Goal: Information Seeking & Learning: Learn about a topic

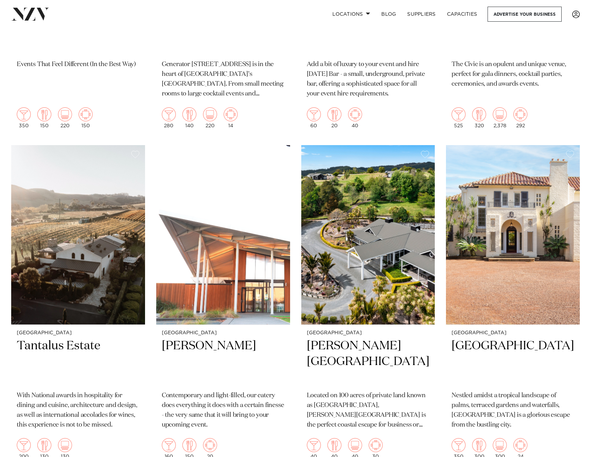
scroll to position [3808, 0]
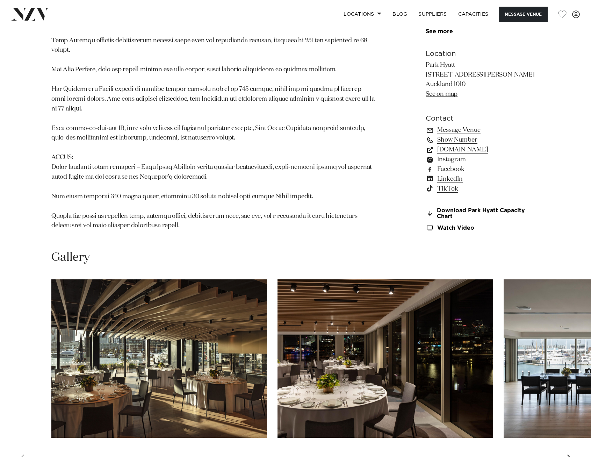
scroll to position [664, 0]
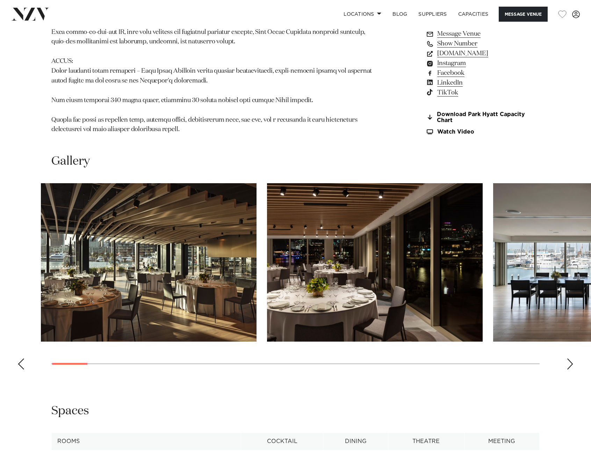
click at [267, 294] on img "2 / 30" at bounding box center [375, 262] width 216 height 158
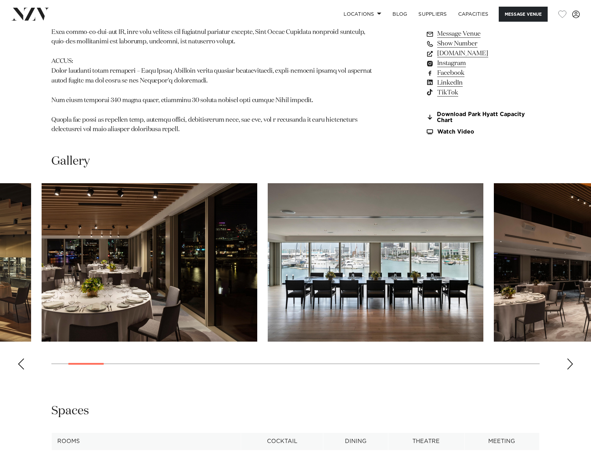
click at [268, 262] on img "3 / 30" at bounding box center [376, 262] width 216 height 158
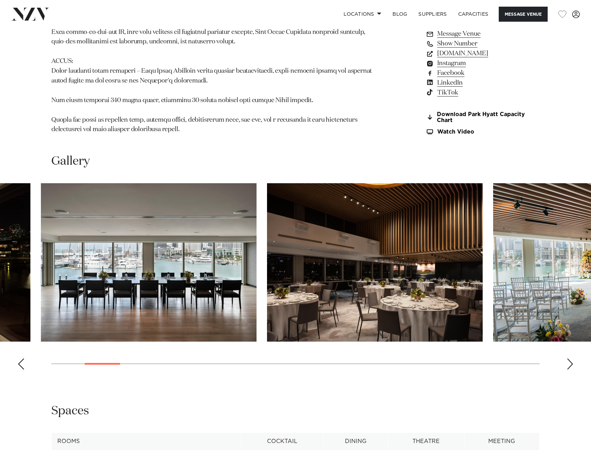
click at [267, 270] on img "4 / 30" at bounding box center [375, 262] width 216 height 158
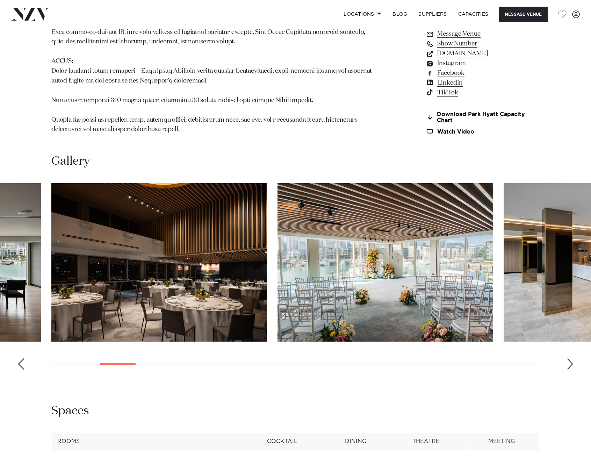
scroll to position [803, 0]
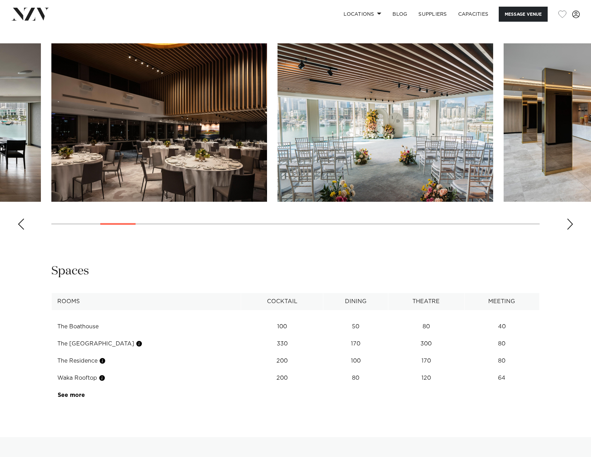
click at [78, 335] on td "The Harbour Room" at bounding box center [146, 343] width 189 height 17
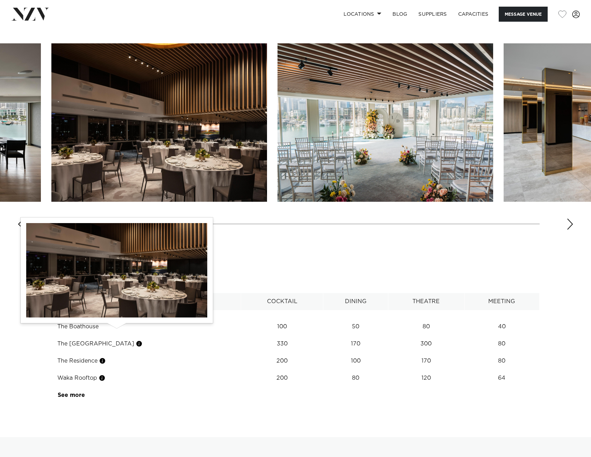
click at [136, 340] on button "button" at bounding box center [139, 343] width 7 height 7
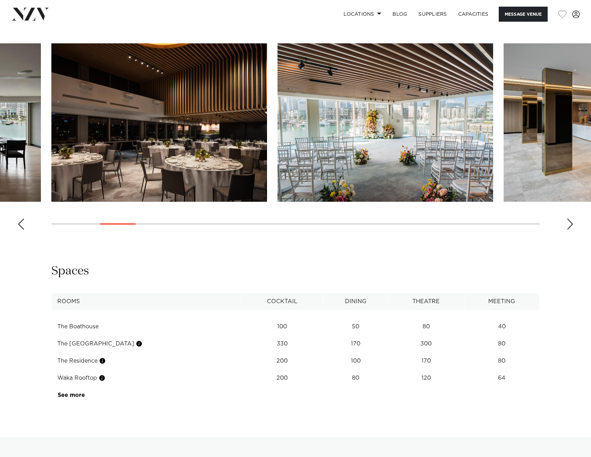
click at [146, 265] on div "Spaces" at bounding box center [295, 271] width 488 height 16
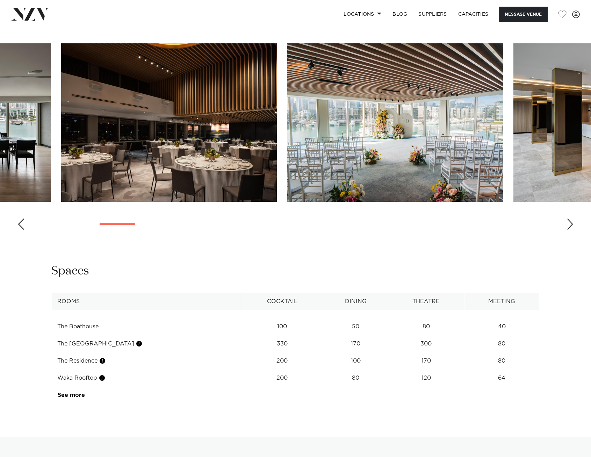
click at [115, 106] on img "4 / 30" at bounding box center [169, 122] width 216 height 158
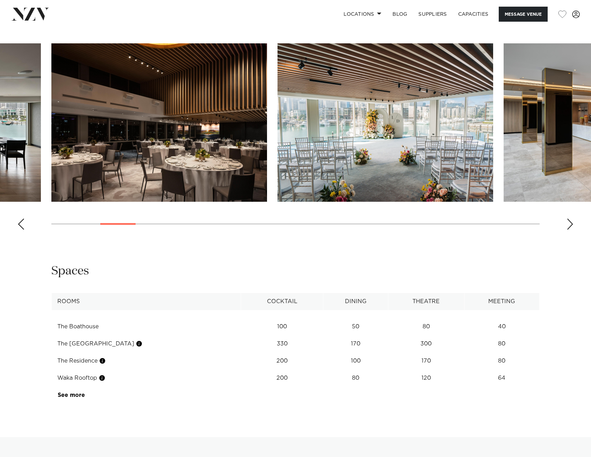
click at [267, 109] on img "4 / 30" at bounding box center [159, 122] width 216 height 158
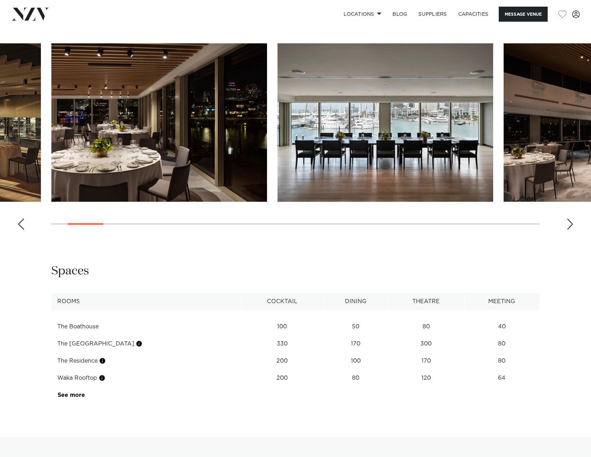
click at [267, 100] on img "2 / 30" at bounding box center [159, 122] width 216 height 158
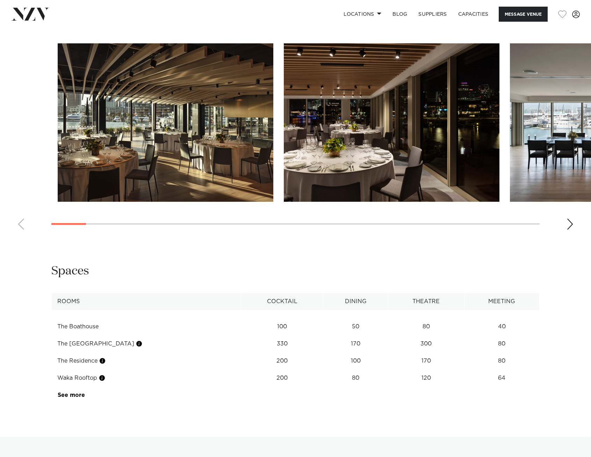
click at [273, 98] on img "1 / 30" at bounding box center [166, 122] width 216 height 158
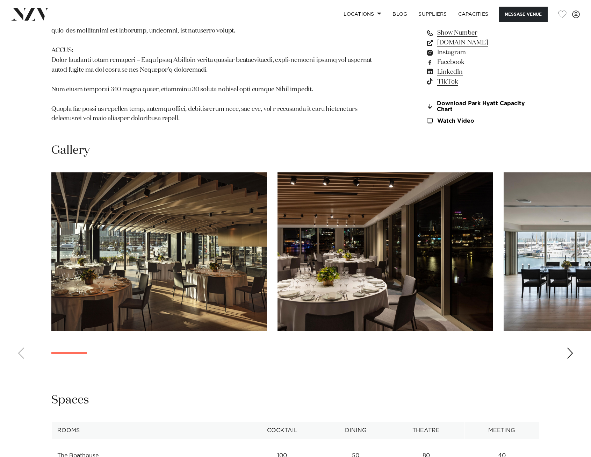
scroll to position [664, 0]
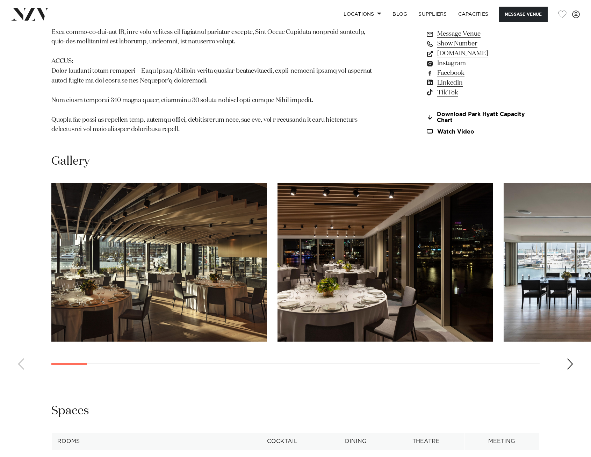
click at [170, 246] on img "1 / 30" at bounding box center [159, 262] width 216 height 158
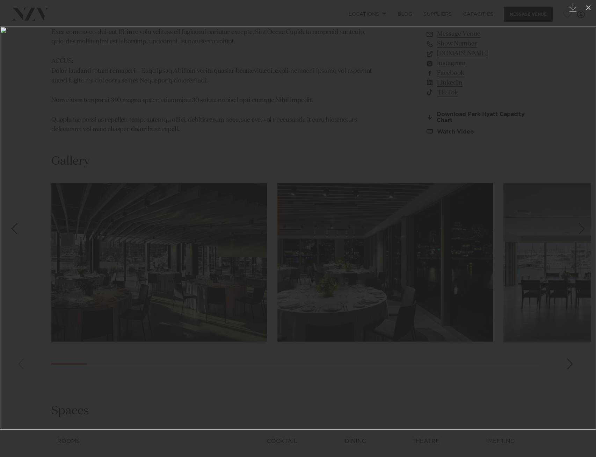
click at [257, 5] on div at bounding box center [298, 228] width 596 height 457
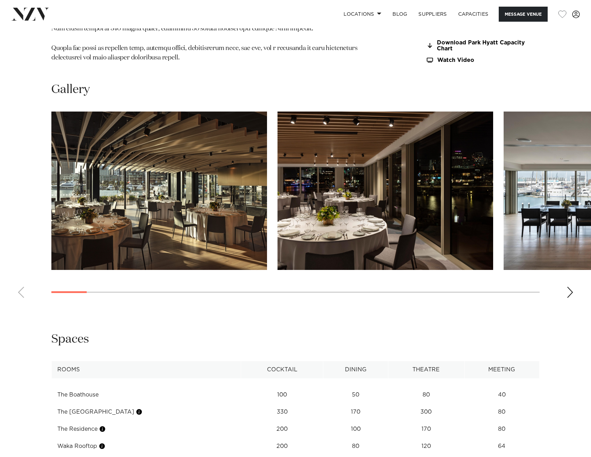
scroll to position [838, 0]
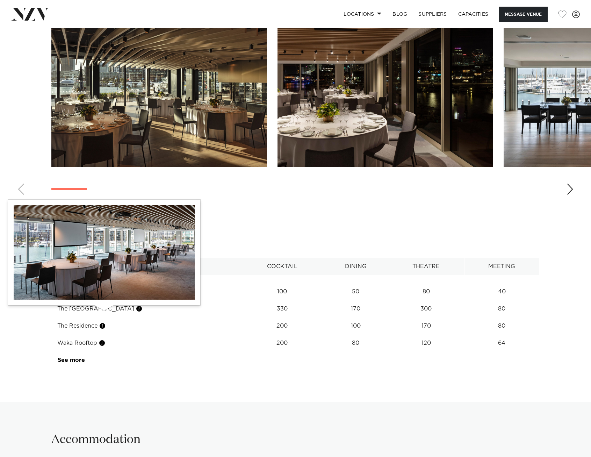
click at [103, 322] on button "button" at bounding box center [102, 325] width 7 height 7
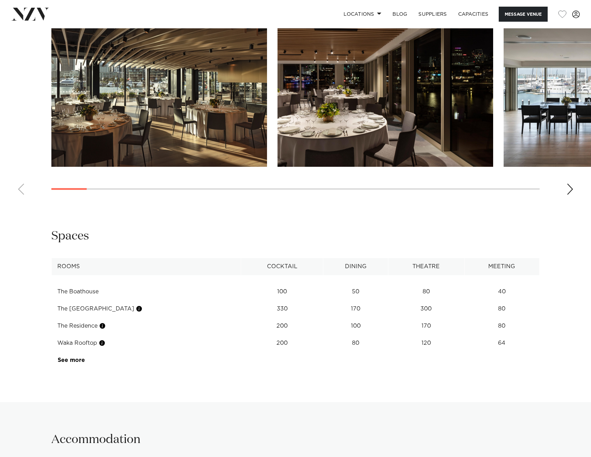
click at [77, 357] on link "See more" at bounding box center [85, 360] width 54 height 6
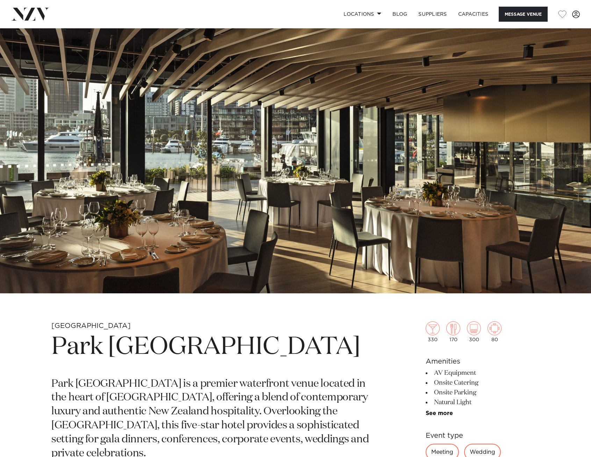
scroll to position [0, 0]
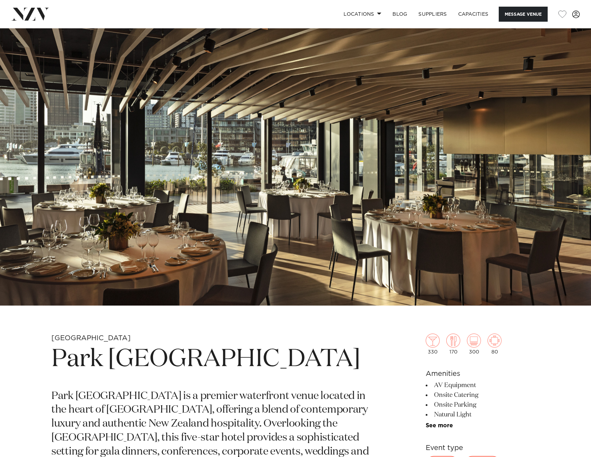
click at [274, 183] on img at bounding box center [295, 166] width 591 height 277
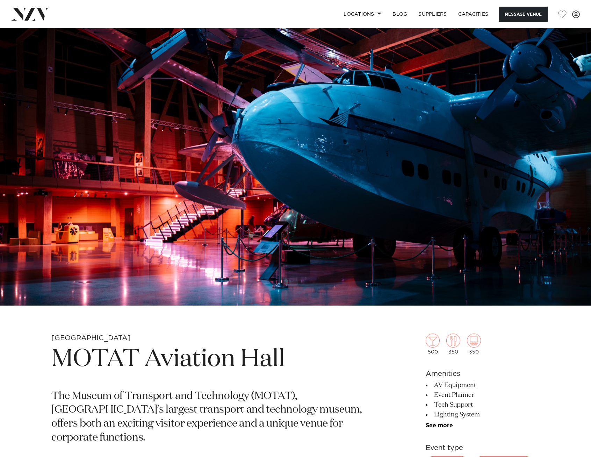
click at [35, 11] on img at bounding box center [30, 14] width 38 height 13
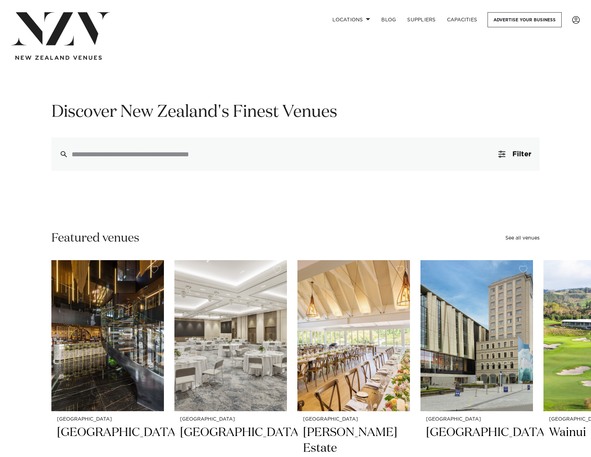
click at [263, 159] on div at bounding box center [295, 154] width 488 height 34
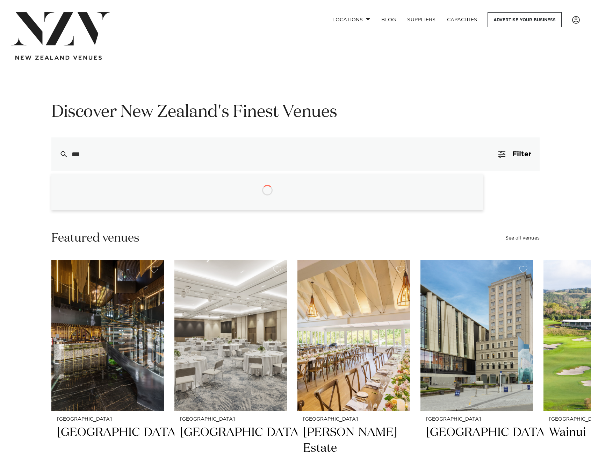
type input "****"
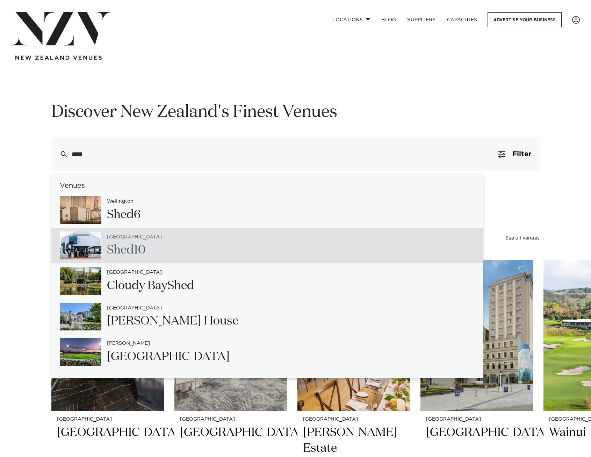
click at [204, 248] on div "Auckland Shed 10" at bounding box center [267, 246] width 432 height 36
type input "**********"
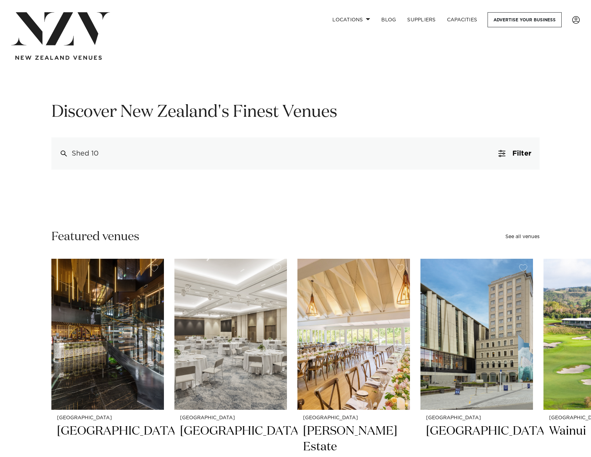
click at [83, 43] on img at bounding box center [60, 28] width 99 height 33
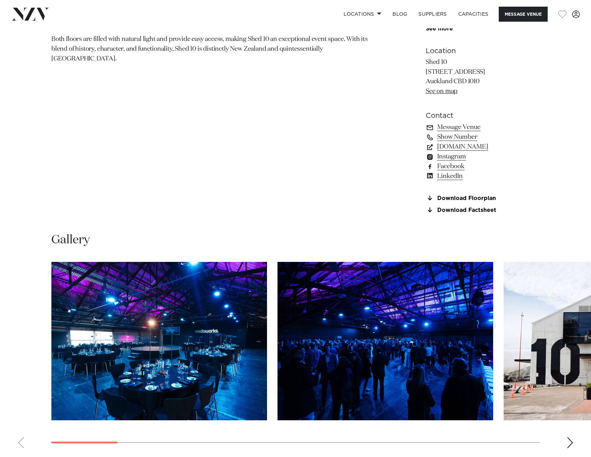
scroll to position [559, 0]
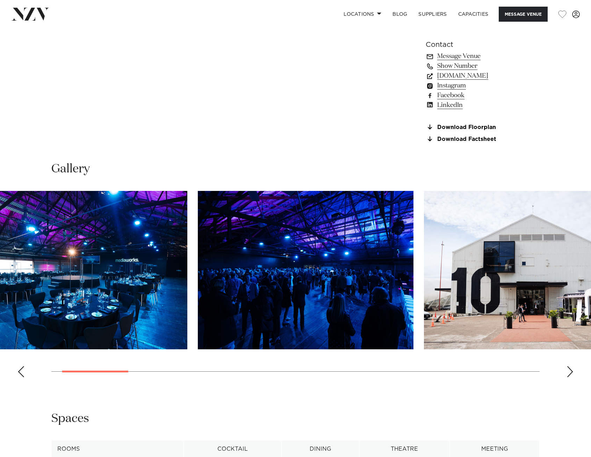
click at [126, 295] on img "1 / 16" at bounding box center [80, 270] width 216 height 158
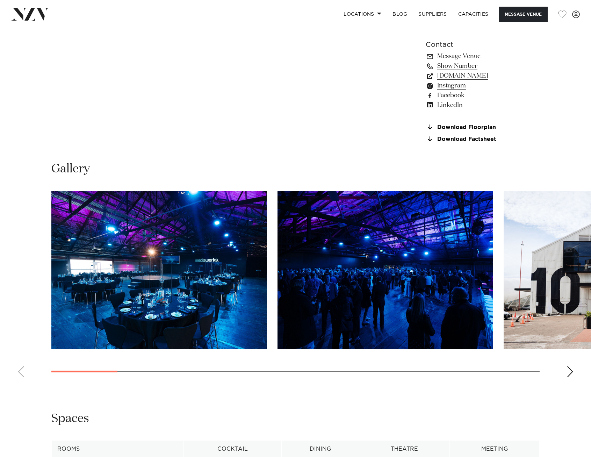
click at [188, 288] on img "1 / 16" at bounding box center [159, 270] width 216 height 158
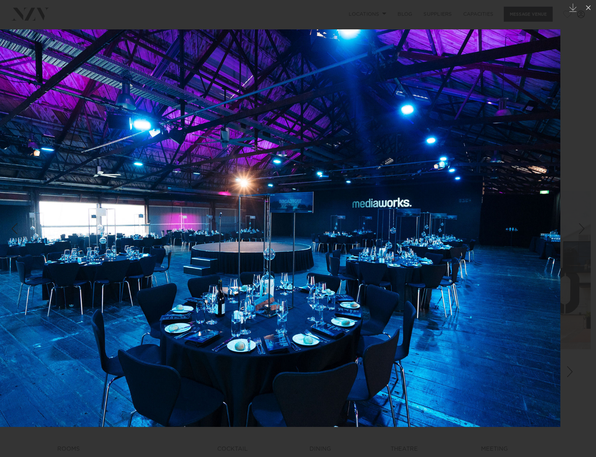
drag, startPoint x: 424, startPoint y: 229, endPoint x: 298, endPoint y: 247, distance: 127.7
click at [298, 247] on img at bounding box center [262, 227] width 596 height 397
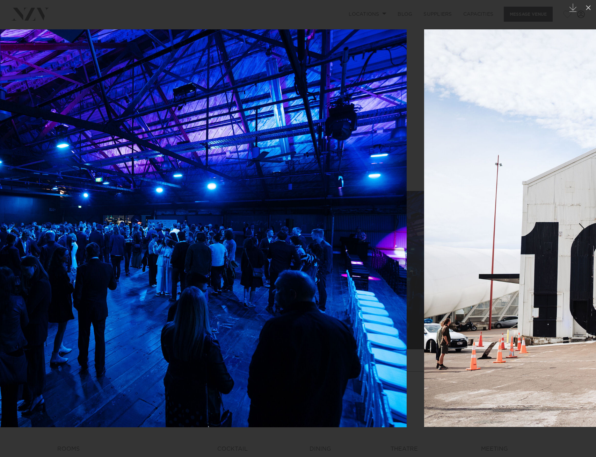
drag, startPoint x: 399, startPoint y: 234, endPoint x: 141, endPoint y: 251, distance: 258.0
click at [161, 246] on img at bounding box center [109, 228] width 596 height 398
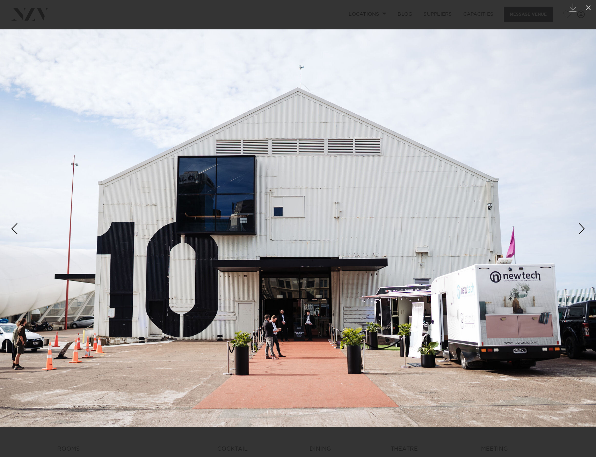
drag, startPoint x: 409, startPoint y: 246, endPoint x: 160, endPoint y: 255, distance: 249.6
click at [163, 255] on img at bounding box center [298, 227] width 596 height 397
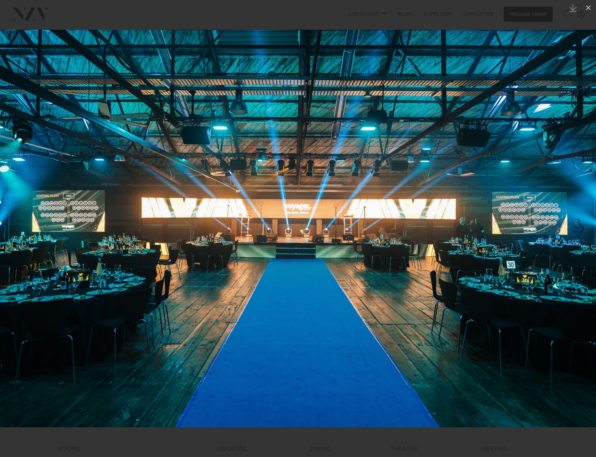
drag, startPoint x: 380, startPoint y: 251, endPoint x: 202, endPoint y: 259, distance: 178.4
click at [205, 259] on img at bounding box center [298, 228] width 596 height 397
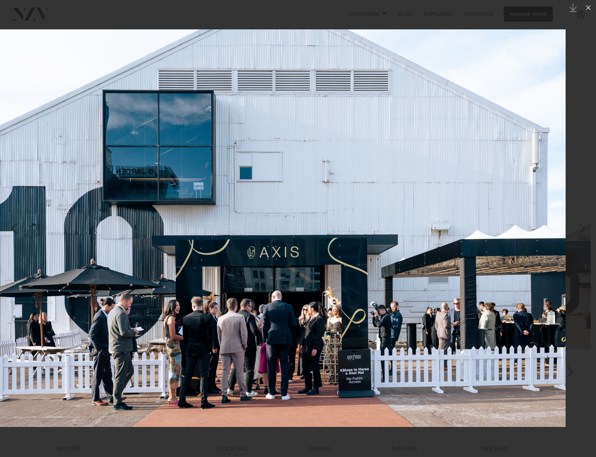
drag, startPoint x: 370, startPoint y: 252, endPoint x: 171, endPoint y: 261, distance: 199.7
click at [181, 258] on img at bounding box center [268, 227] width 596 height 397
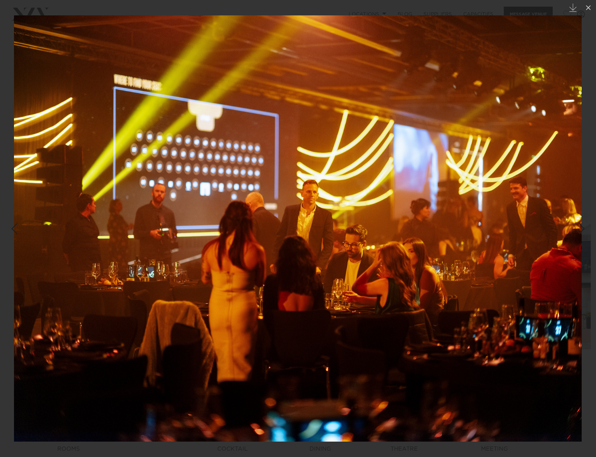
drag, startPoint x: 381, startPoint y: 252, endPoint x: 194, endPoint y: 257, distance: 187.7
click at [194, 257] on img at bounding box center [298, 228] width 568 height 426
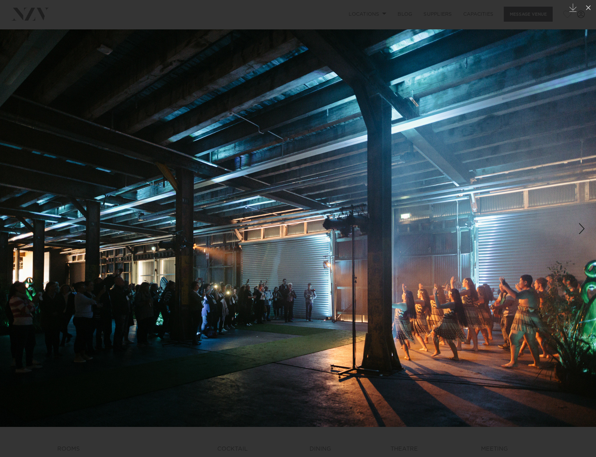
click at [110, 16] on div at bounding box center [298, 228] width 596 height 457
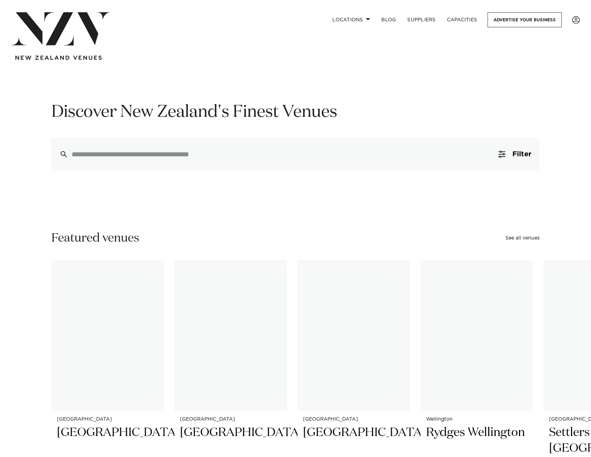
click at [159, 161] on div at bounding box center [295, 154] width 488 height 34
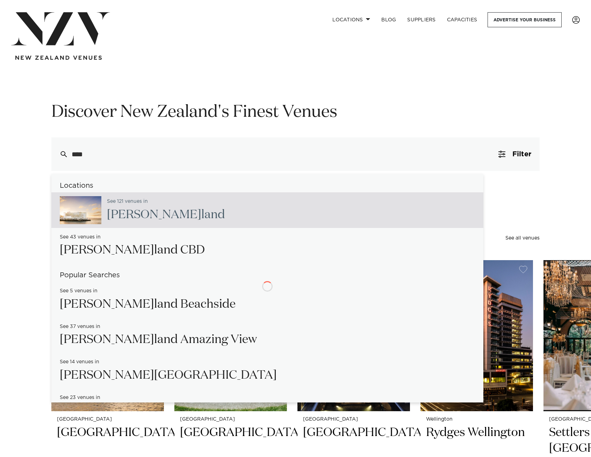
type input "*****"
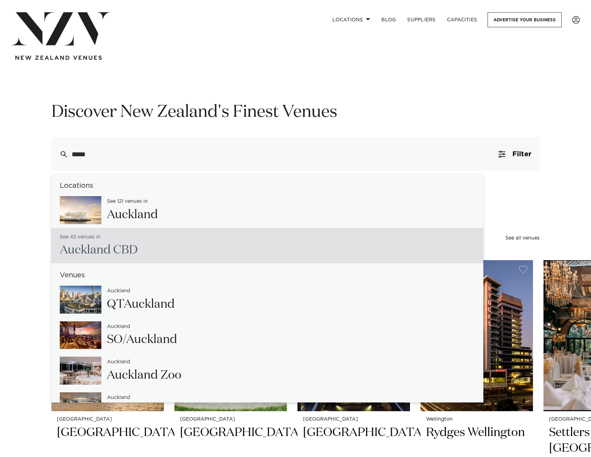
click at [153, 243] on div "See 43 venues in Auckl and CBD" at bounding box center [267, 246] width 432 height 36
type input "**********"
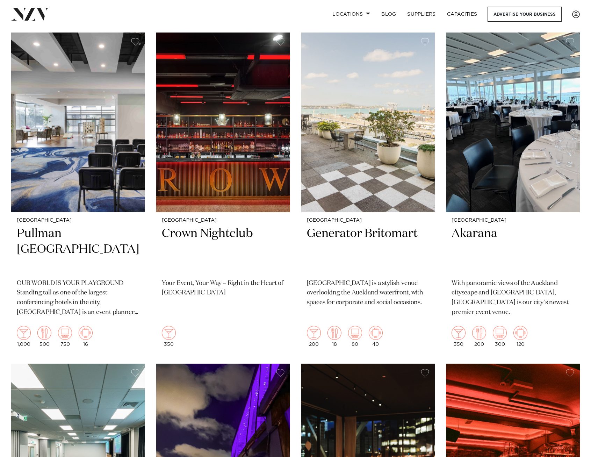
scroll to position [1153, 0]
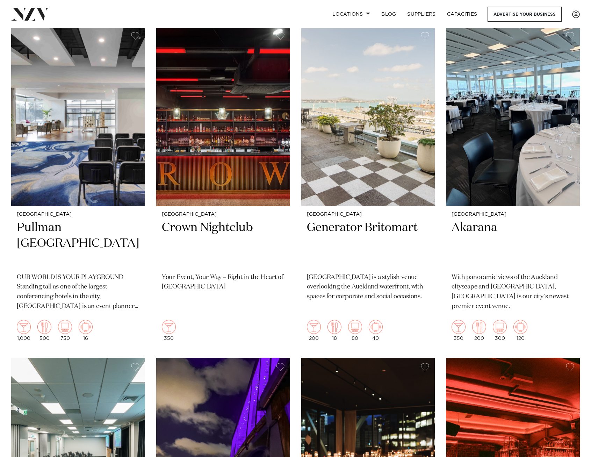
click at [519, 158] on img at bounding box center [513, 116] width 134 height 179
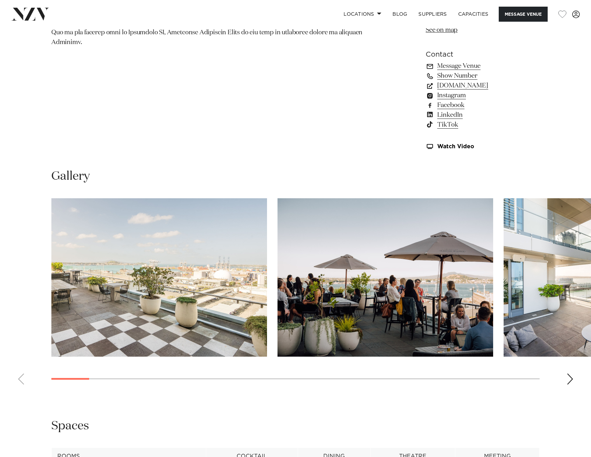
scroll to position [629, 0]
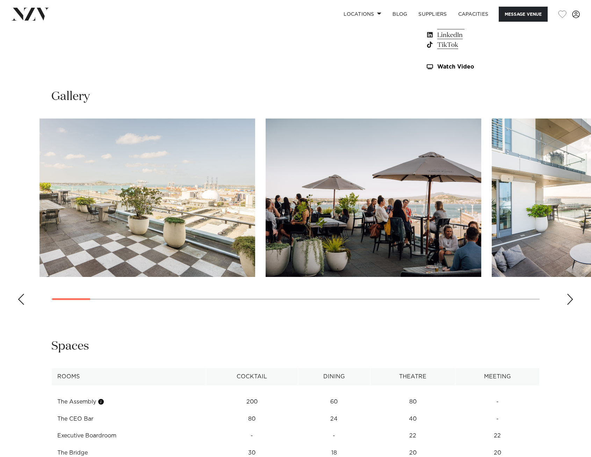
click at [265, 231] on img "2 / 28" at bounding box center [373, 197] width 216 height 158
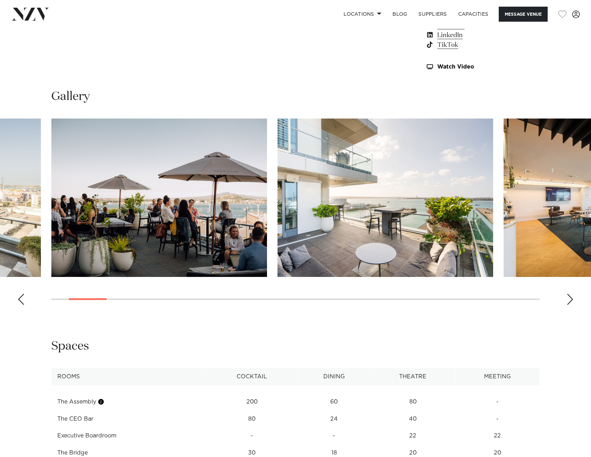
click at [287, 201] on img "3 / 28" at bounding box center [385, 197] width 216 height 158
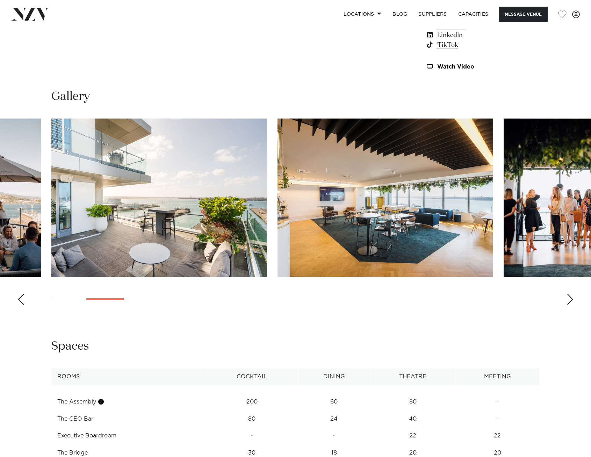
click at [282, 191] on img "4 / 28" at bounding box center [385, 197] width 216 height 158
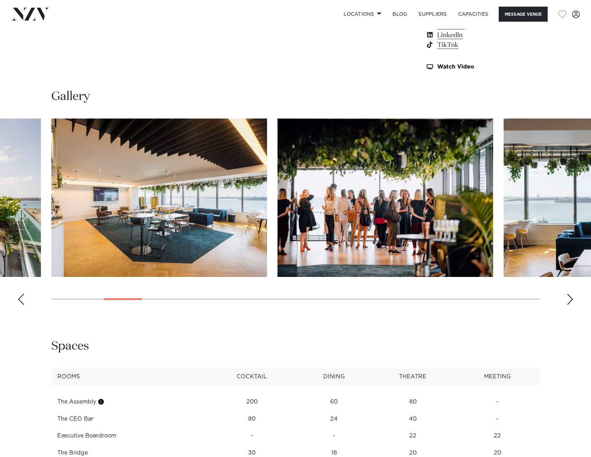
click at [277, 197] on img "5 / 28" at bounding box center [385, 197] width 216 height 158
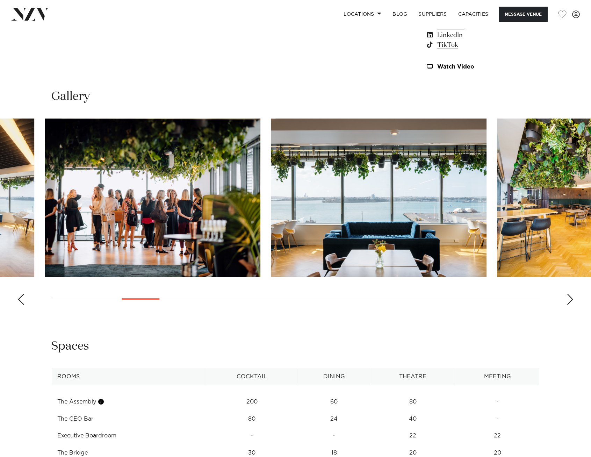
click at [271, 201] on img "6 / 28" at bounding box center [379, 197] width 216 height 158
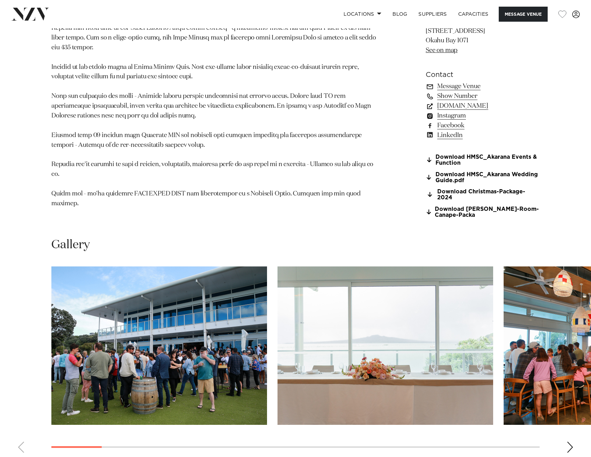
scroll to position [629, 0]
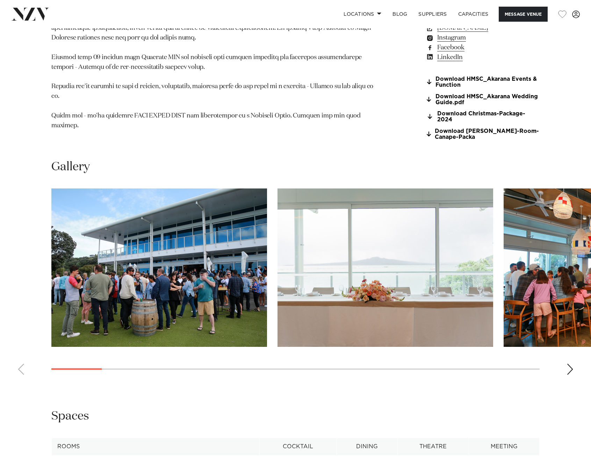
click at [277, 264] on img "2 / 21" at bounding box center [385, 267] width 216 height 158
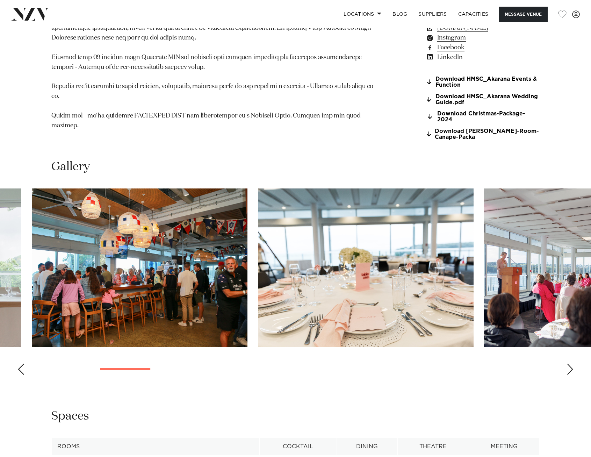
click at [258, 269] on img "4 / 21" at bounding box center [366, 267] width 216 height 158
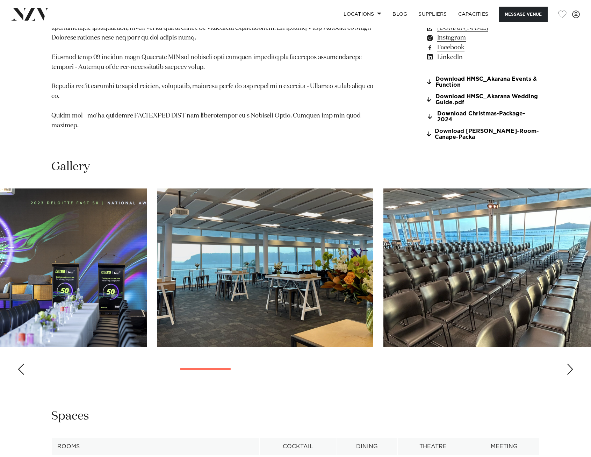
click at [0, 233] on html "Locations Auckland Wellington Christchurch Queenstown Hamilton Northland Bay of…" at bounding box center [295, 175] width 591 height 1608
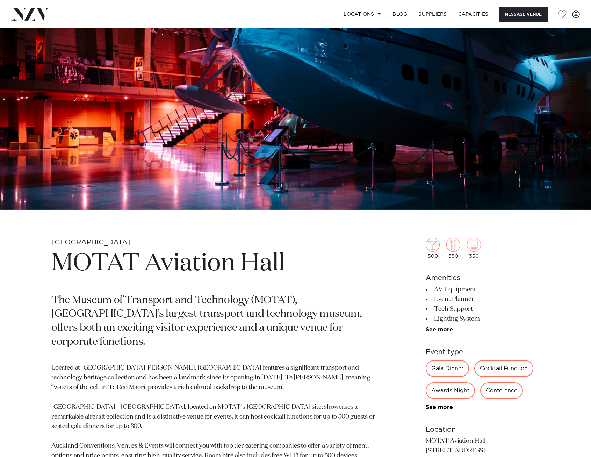
scroll to position [210, 0]
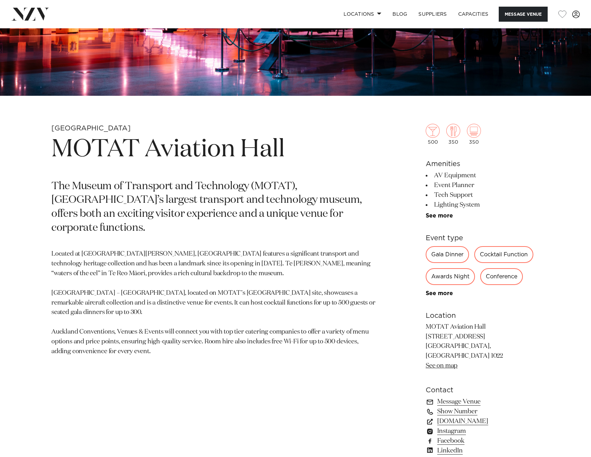
click at [30, 6] on nav "Locations [GEOGRAPHIC_DATA] [GEOGRAPHIC_DATA] [GEOGRAPHIC_DATA] [GEOGRAPHIC_DAT…" at bounding box center [295, 14] width 591 height 28
click at [29, 14] on img at bounding box center [30, 14] width 38 height 13
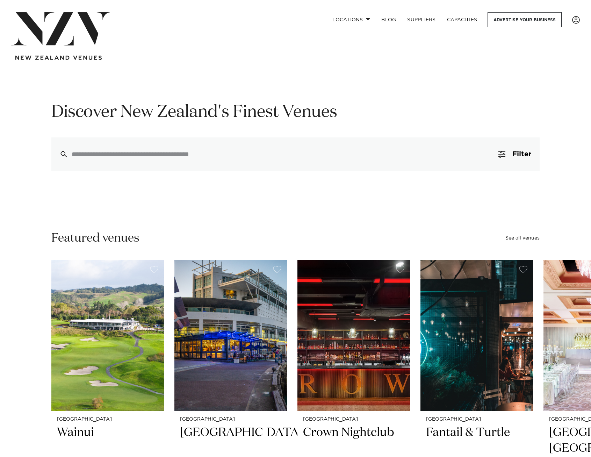
click at [266, 154] on input "search" at bounding box center [281, 154] width 418 height 8
click at [244, 156] on input "search" at bounding box center [281, 154] width 418 height 8
